Goal: Find specific page/section: Find specific page/section

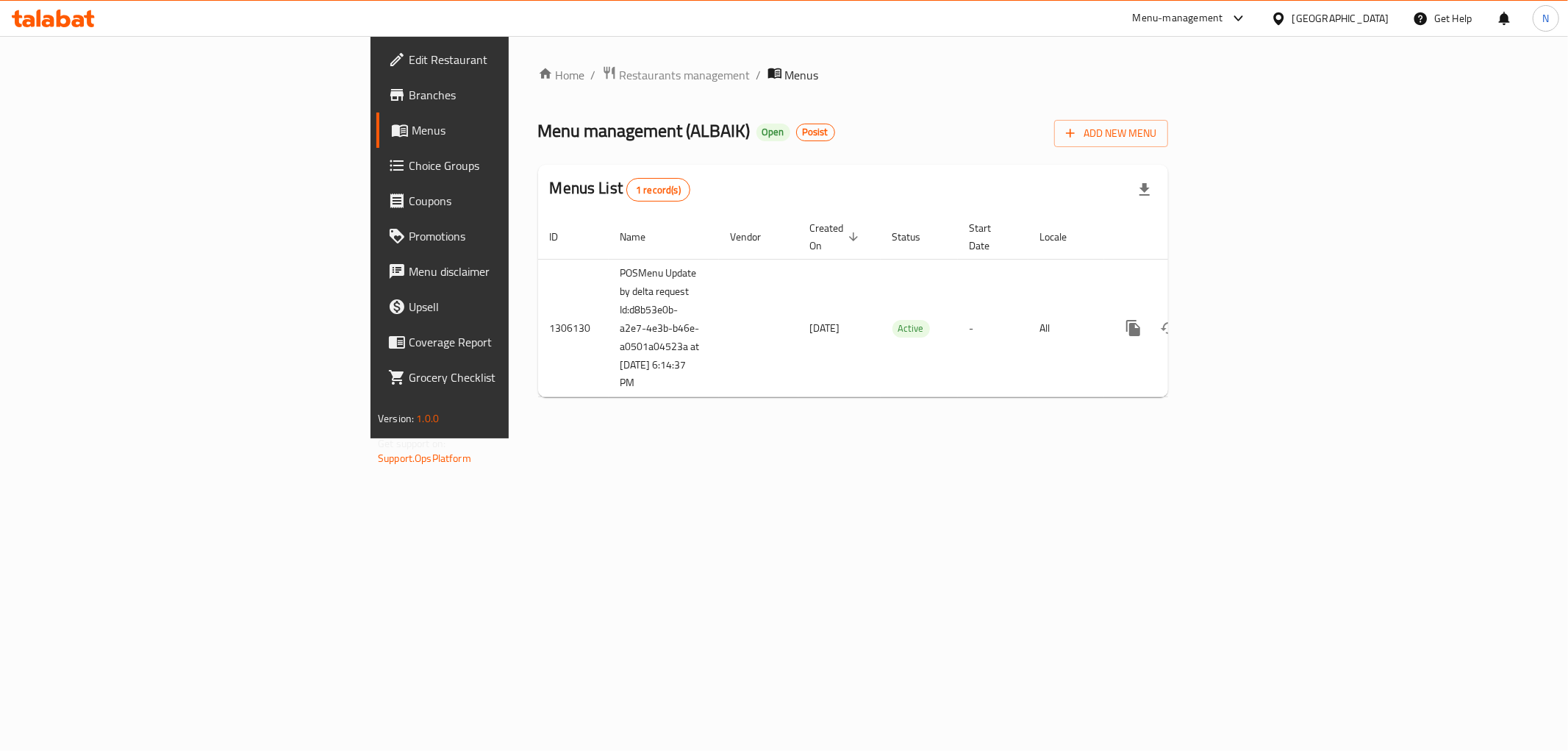
click at [1362, 17] on div "[GEOGRAPHIC_DATA]" at bounding box center [1341, 18] width 97 height 17
click at [1260, 381] on div "[GEOGRAPHIC_DATA]" at bounding box center [1231, 385] width 97 height 17
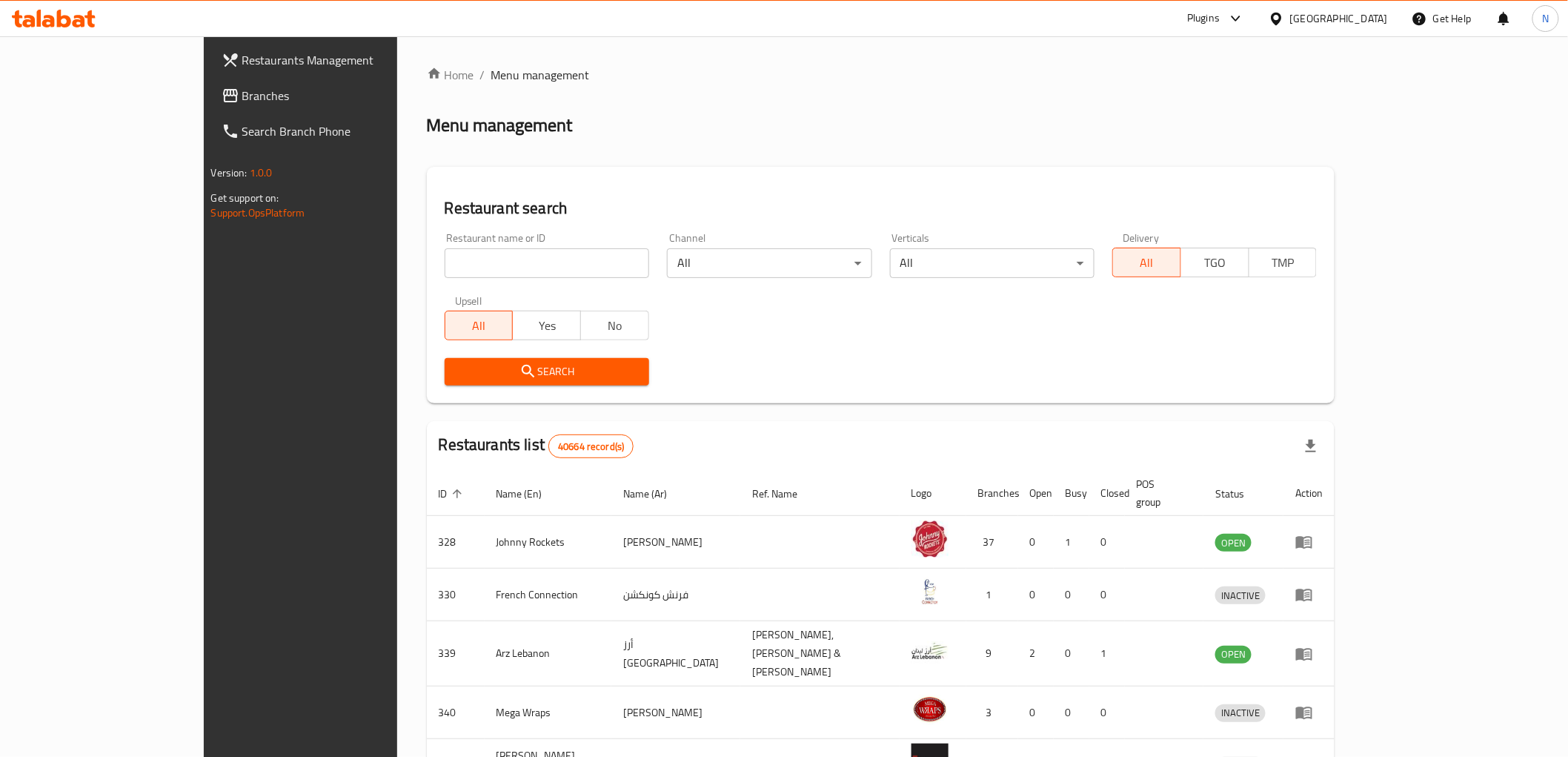
click at [1230, 17] on icon at bounding box center [1236, 18] width 18 height 18
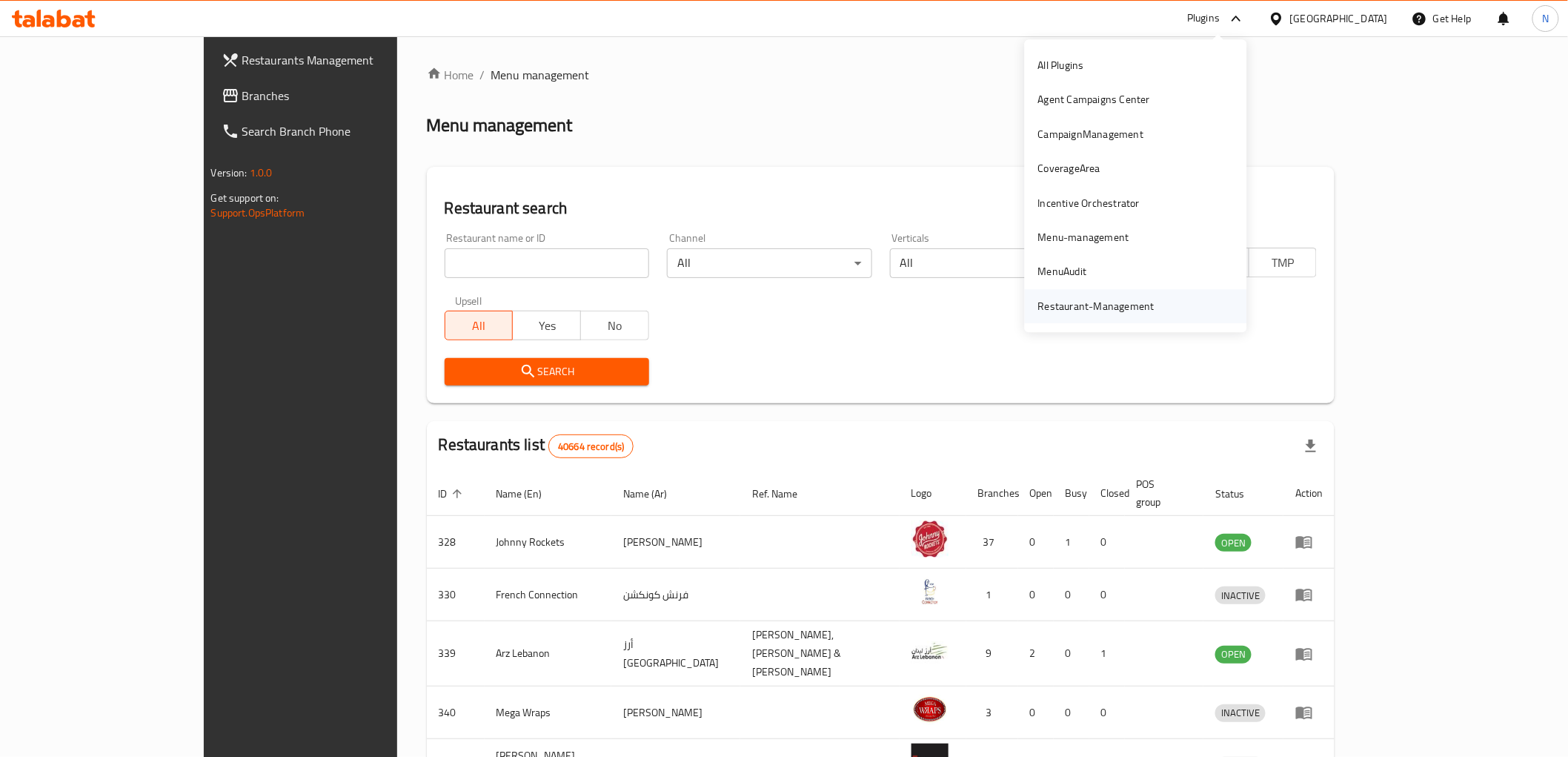
click at [1100, 313] on div "Restaurant-Management" at bounding box center [1096, 306] width 117 height 17
